Goal: Check status

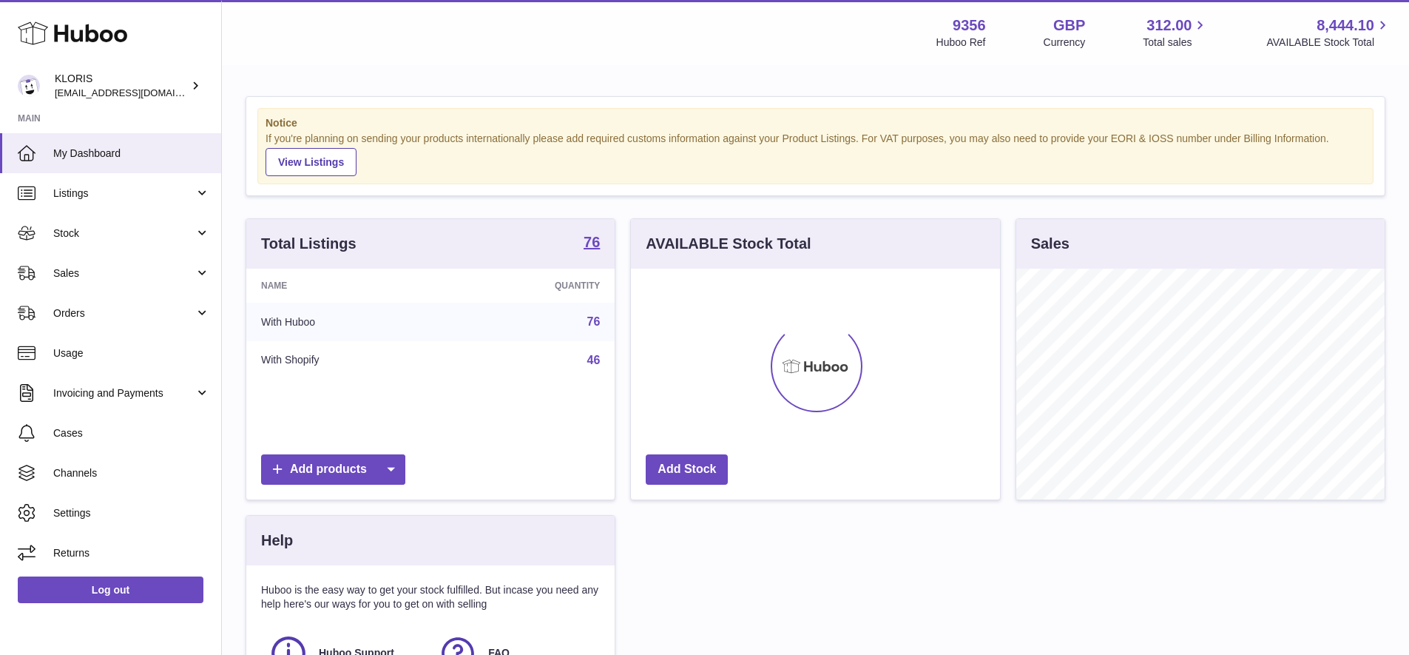
scroll to position [231, 369]
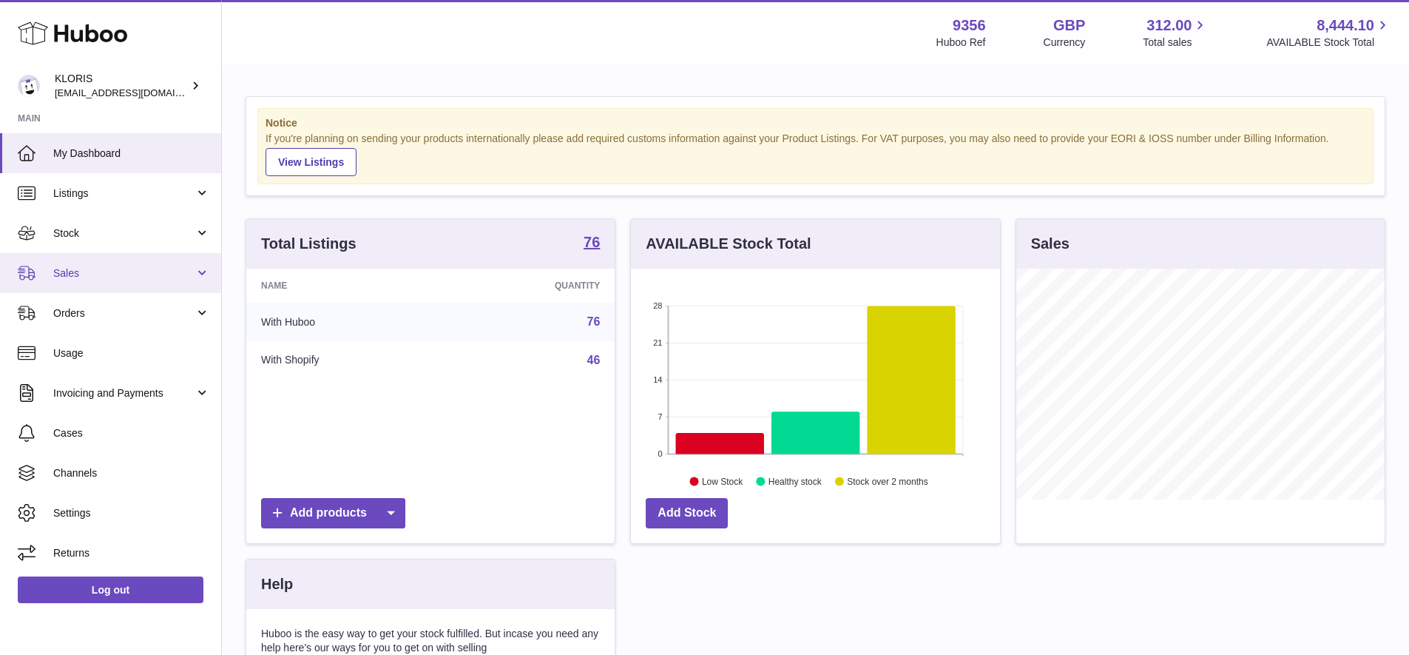
click at [76, 267] on span "Sales" at bounding box center [123, 273] width 141 height 14
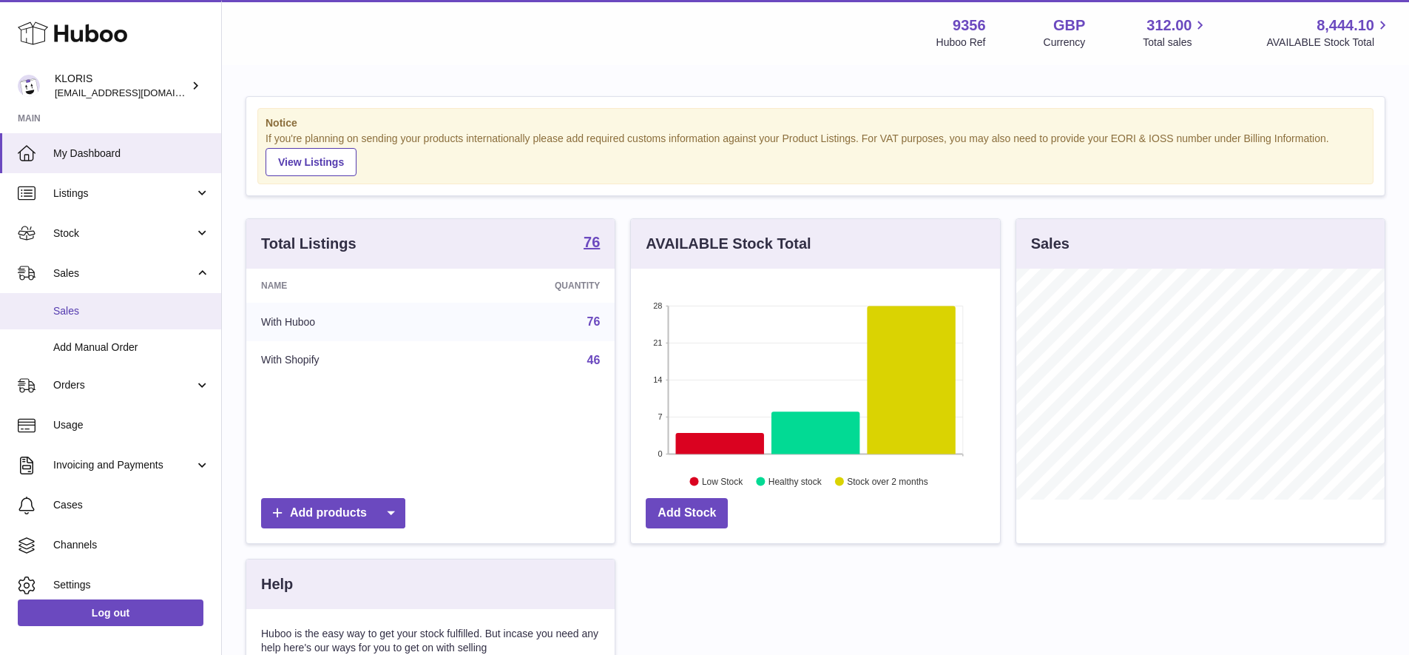
click at [90, 308] on span "Sales" at bounding box center [131, 311] width 157 height 14
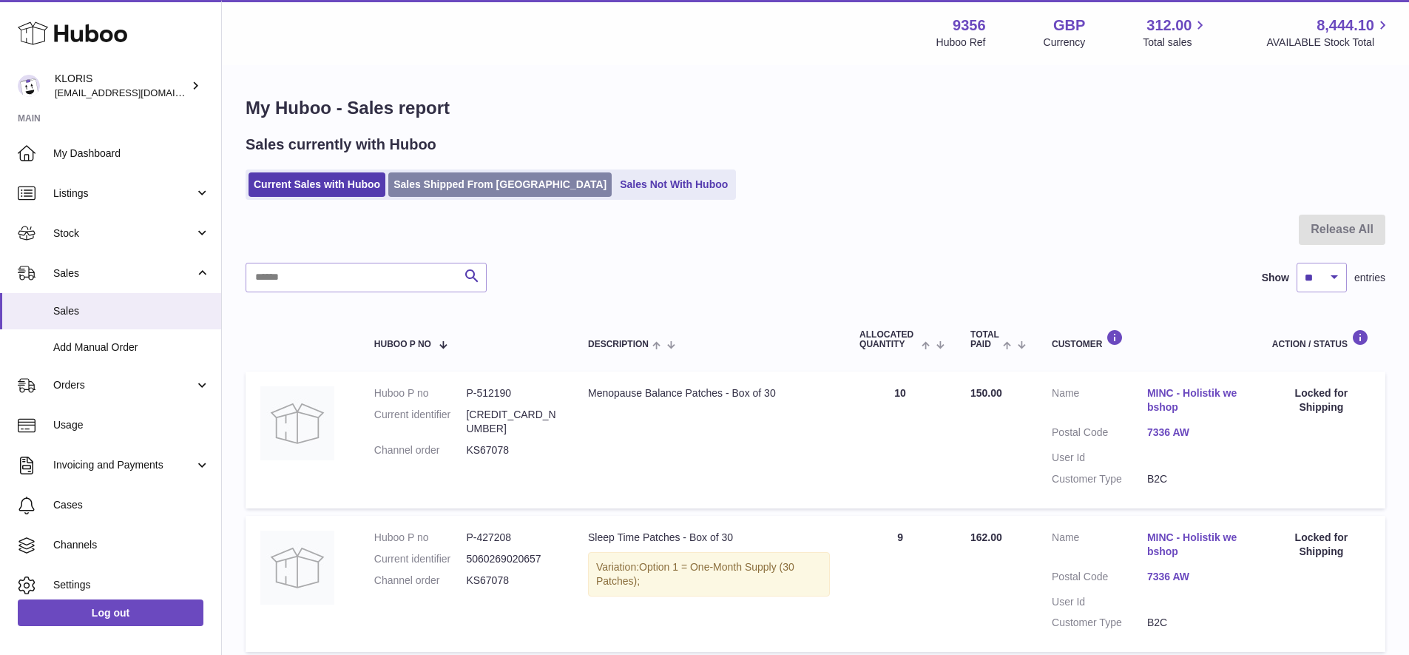
click at [480, 186] on link "Sales Shipped From [GEOGRAPHIC_DATA]" at bounding box center [499, 184] width 223 height 24
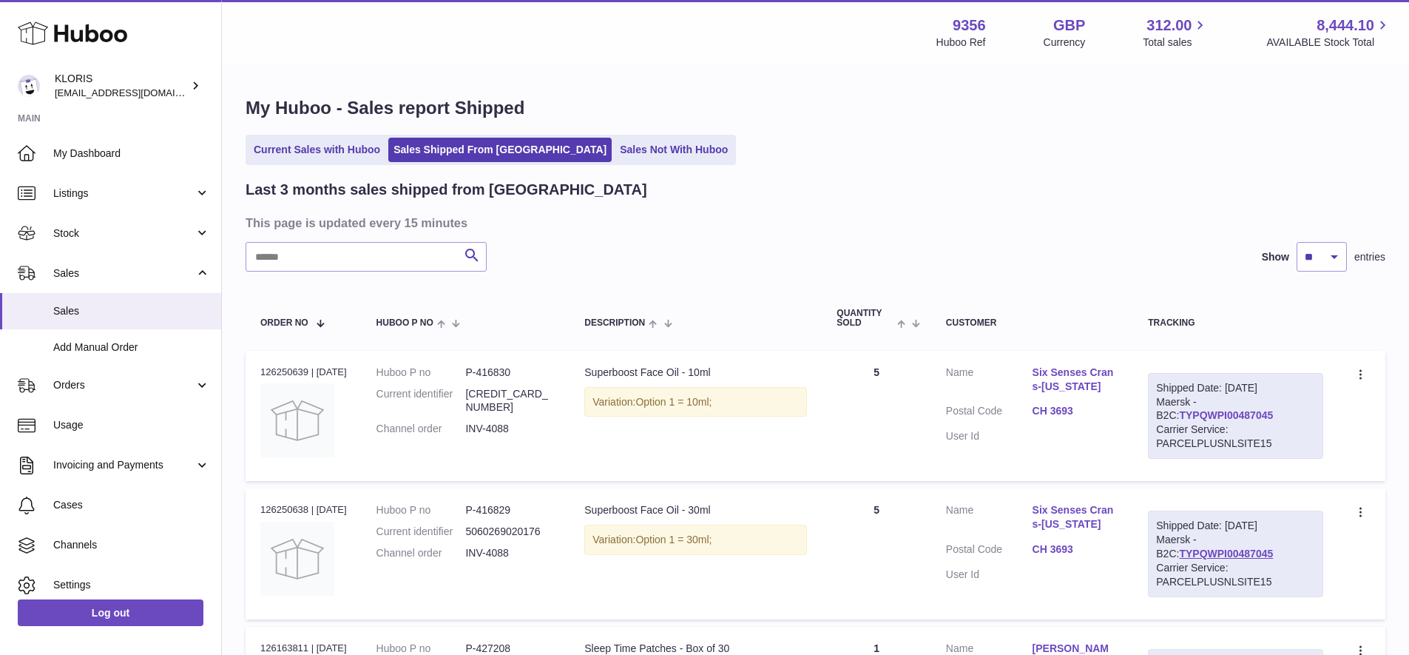
click at [1202, 409] on link "TYPQWPI00487045" at bounding box center [1226, 415] width 94 height 12
click at [280, 149] on link "Current Sales with Huboo" at bounding box center [317, 150] width 137 height 24
